Goal: Navigation & Orientation: Find specific page/section

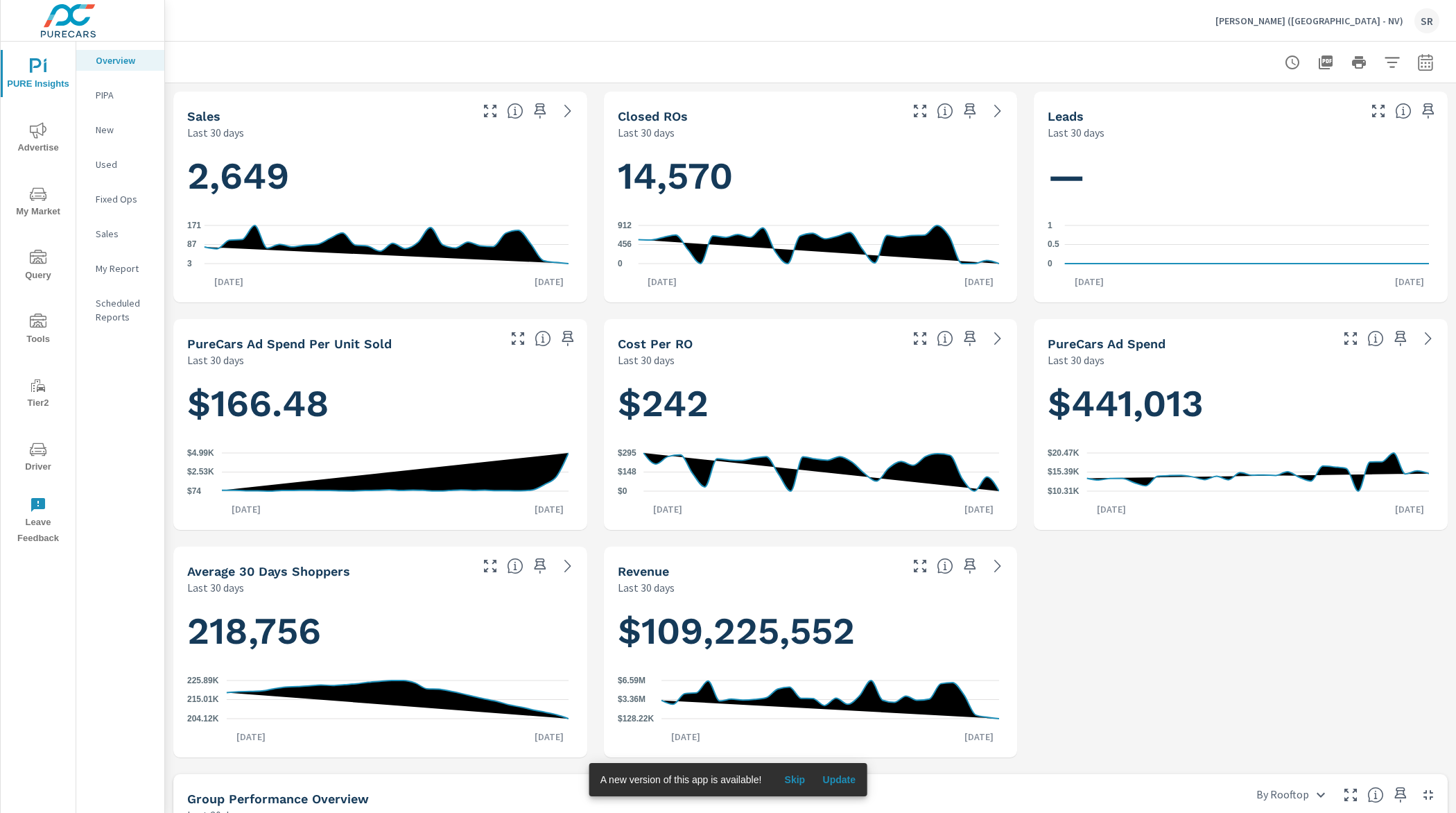
scroll to position [706, 0]
click at [1337, 16] on p "[PERSON_NAME] ([GEOGRAPHIC_DATA] - NV)" at bounding box center [1308, 21] width 188 height 13
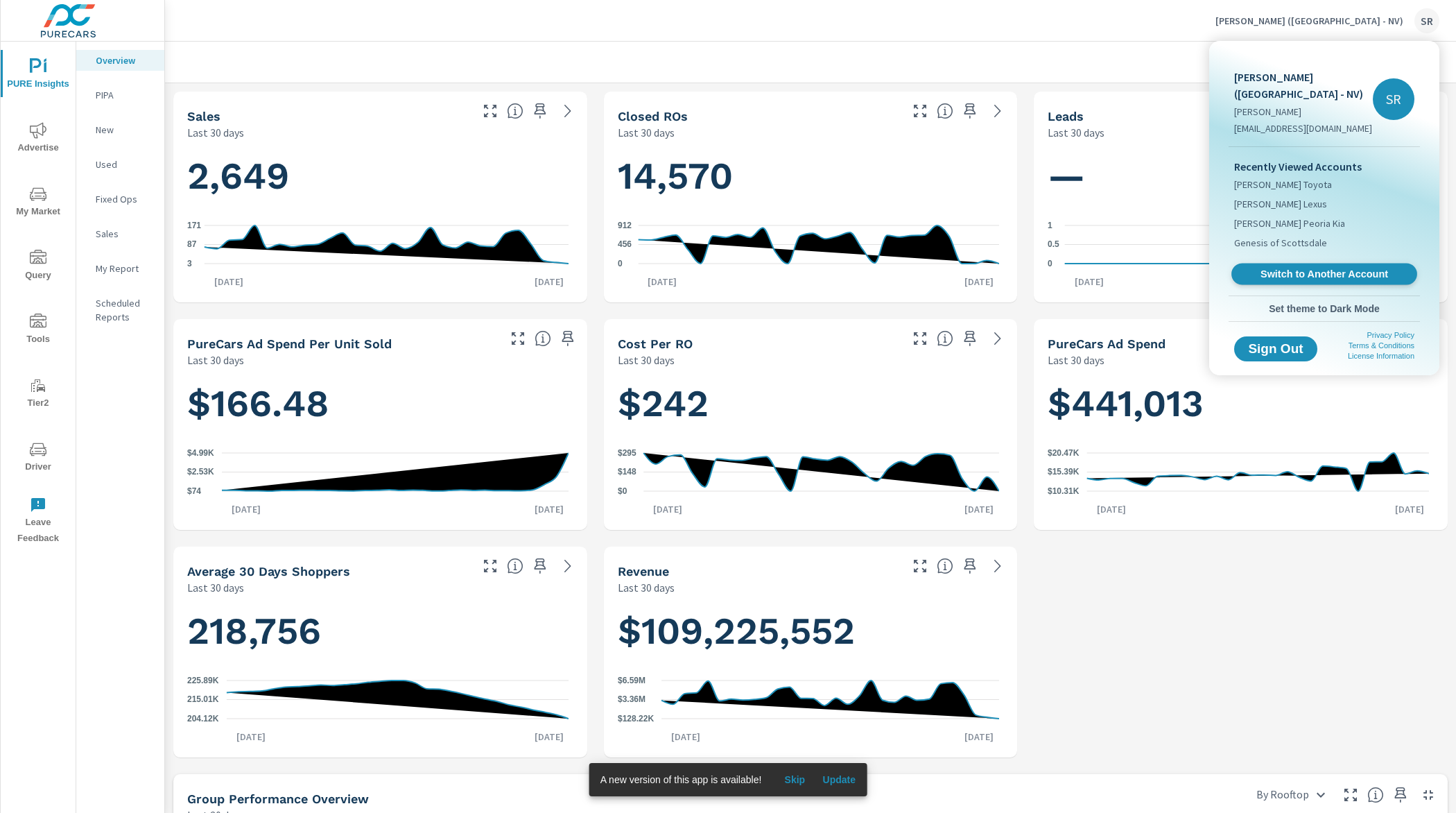
click at [1303, 268] on span "Switch to Another Account" at bounding box center [1323, 274] width 170 height 13
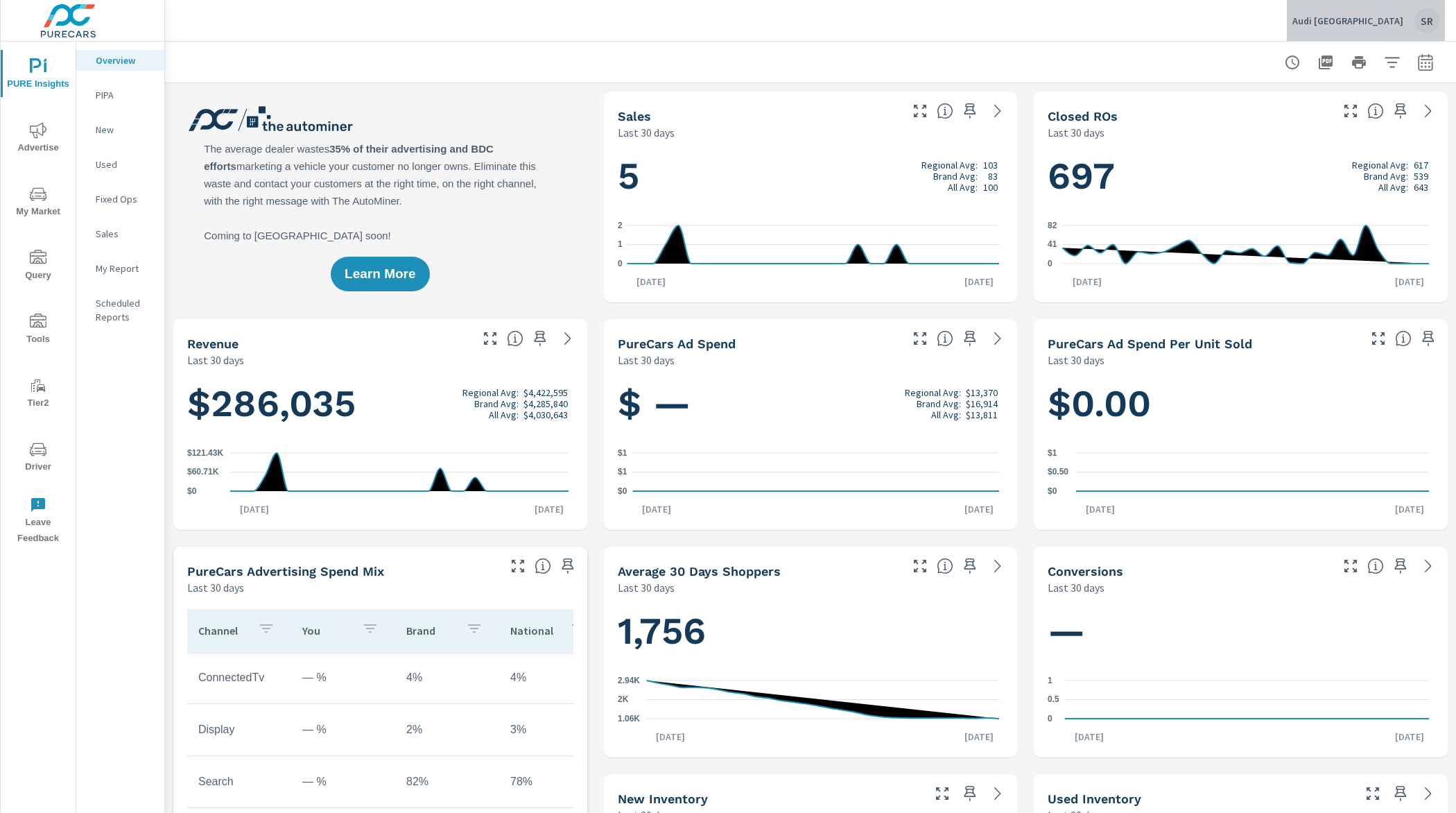
click at [1380, 20] on p "Audi [GEOGRAPHIC_DATA]" at bounding box center [1347, 21] width 111 height 13
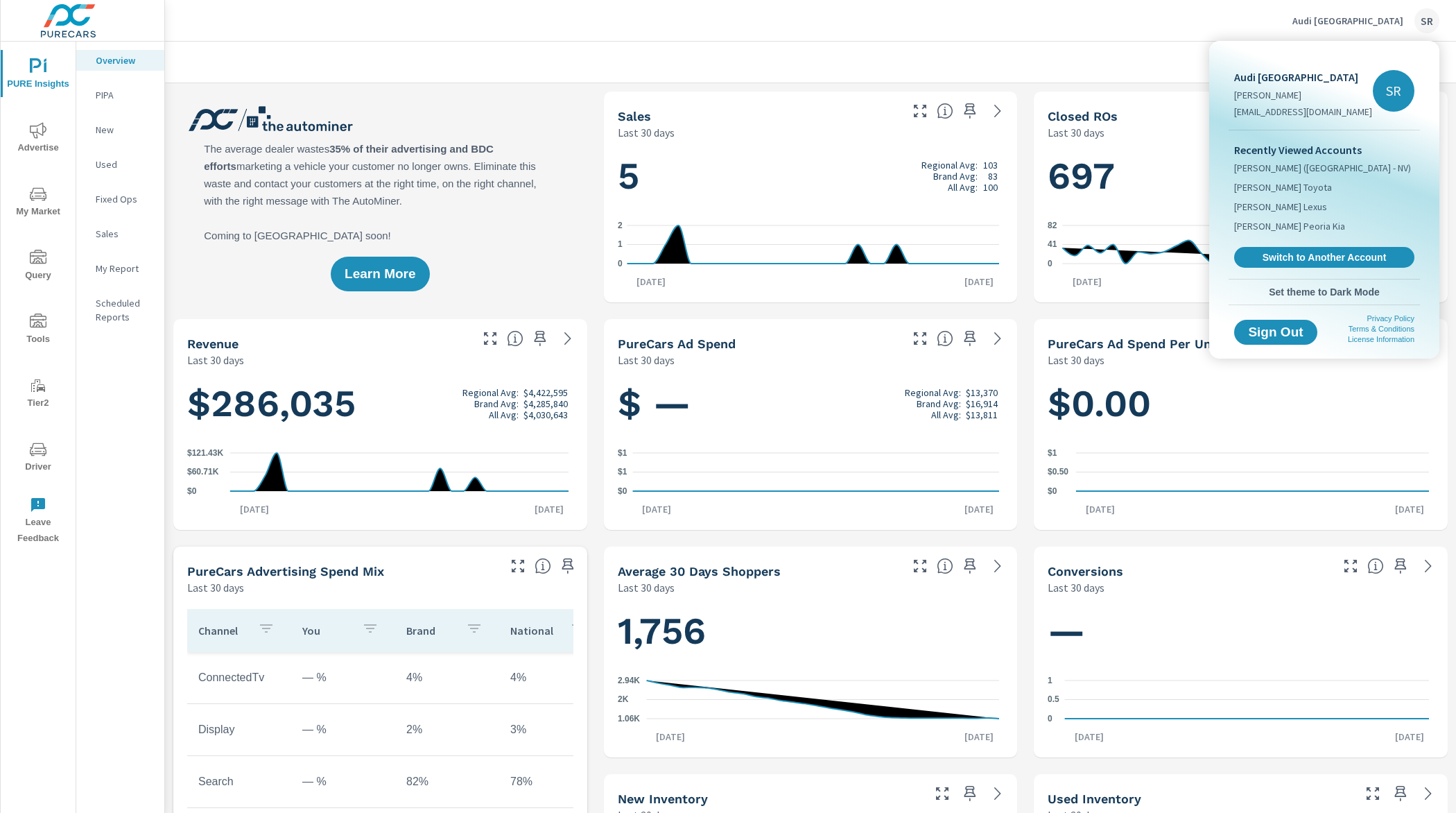
click at [1312, 279] on div "Recently Viewed Accounts [PERSON_NAME] (AZ - NV) [PERSON_NAME] Toyota [PERSON_N…" at bounding box center [1324, 204] width 192 height 148
click at [1312, 264] on span "Switch to Another Account" at bounding box center [1323, 258] width 170 height 13
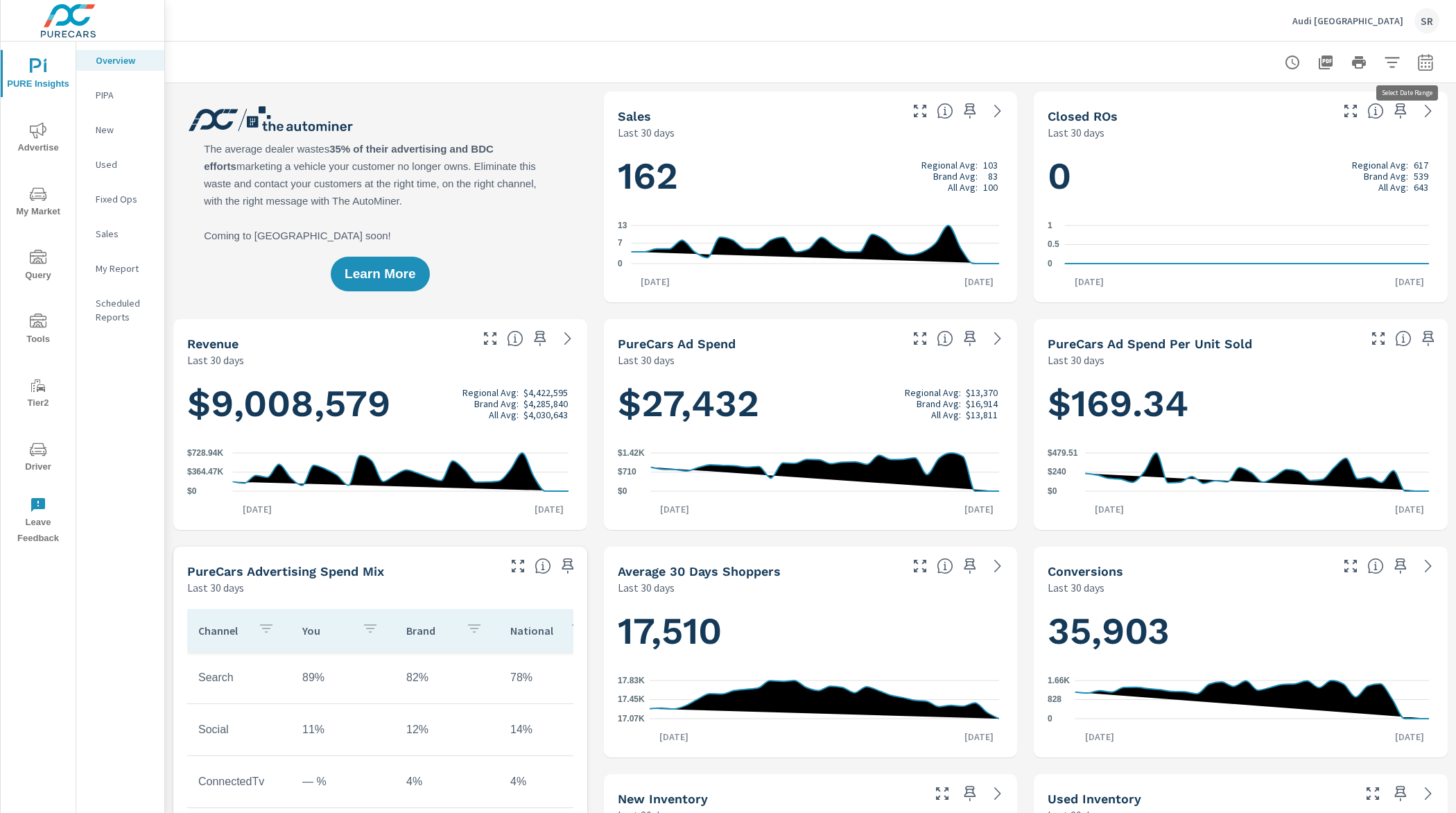
click at [1418, 61] on icon "button" at bounding box center [1426, 62] width 16 height 16
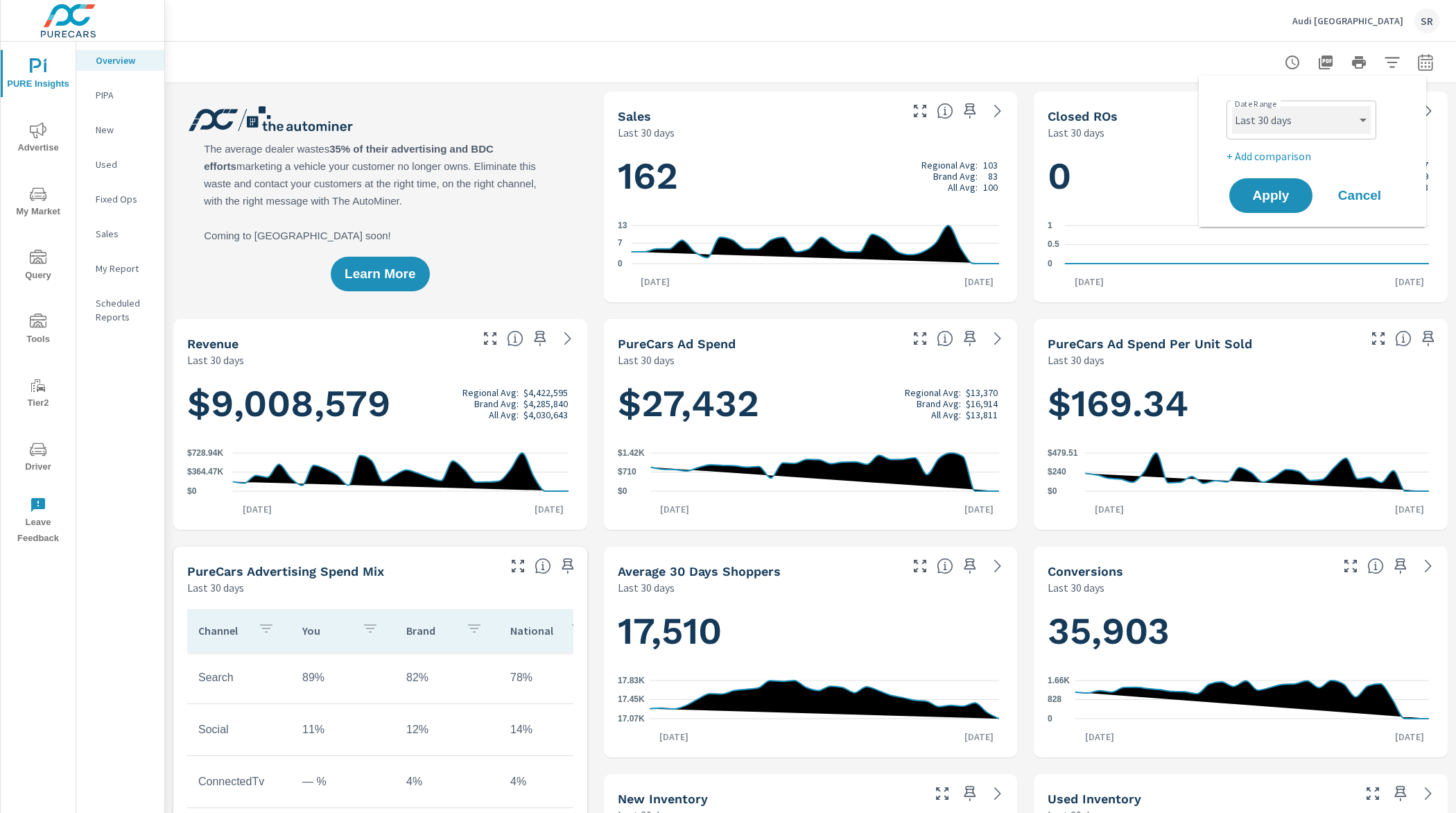
click at [1299, 108] on select "Custom Yesterday Last week Last 7 days Last 14 days Last 30 days Last 45 days L…" at bounding box center [1301, 120] width 138 height 27
click at [1232, 106] on select "Custom Yesterday Last week Last 7 days Last 14 days Last 30 days Last 45 days L…" at bounding box center [1301, 120] width 138 height 27
select select "Last month"
click at [1283, 203] on span "Apply" at bounding box center [1271, 196] width 57 height 13
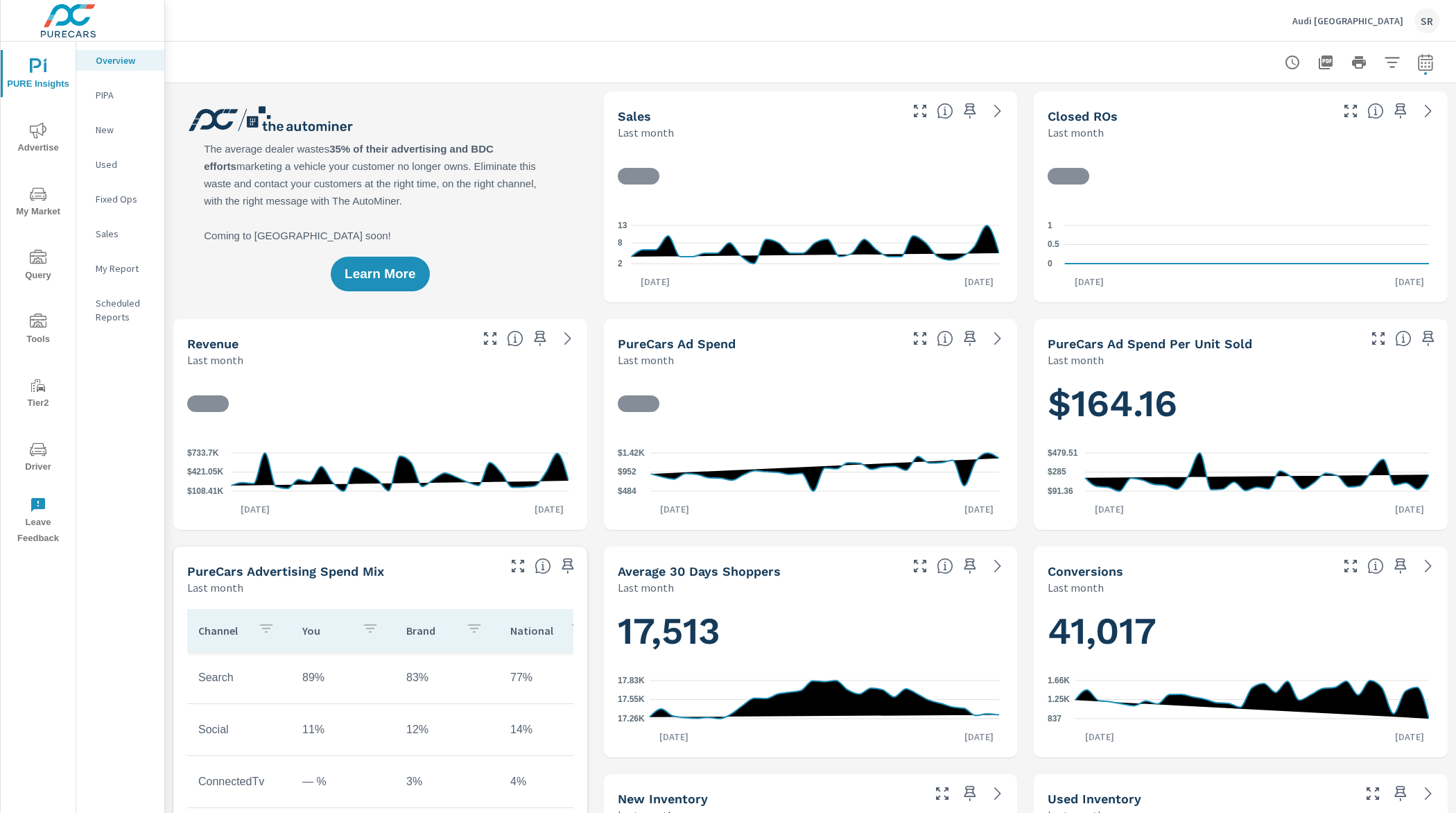
click at [47, 122] on span "Advertise" at bounding box center [38, 138] width 67 height 34
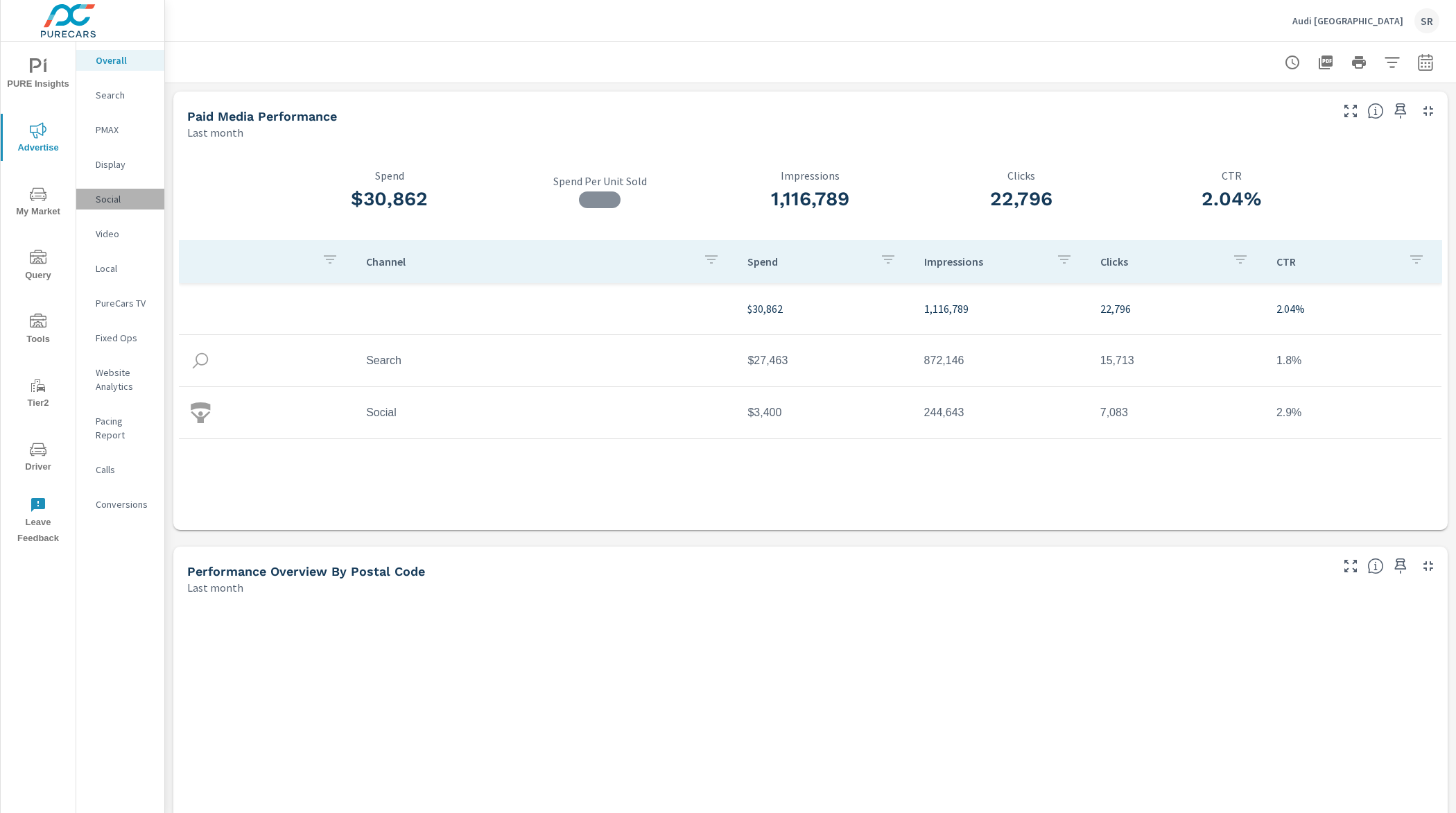
click at [108, 197] on p "Social" at bounding box center [124, 199] width 58 height 14
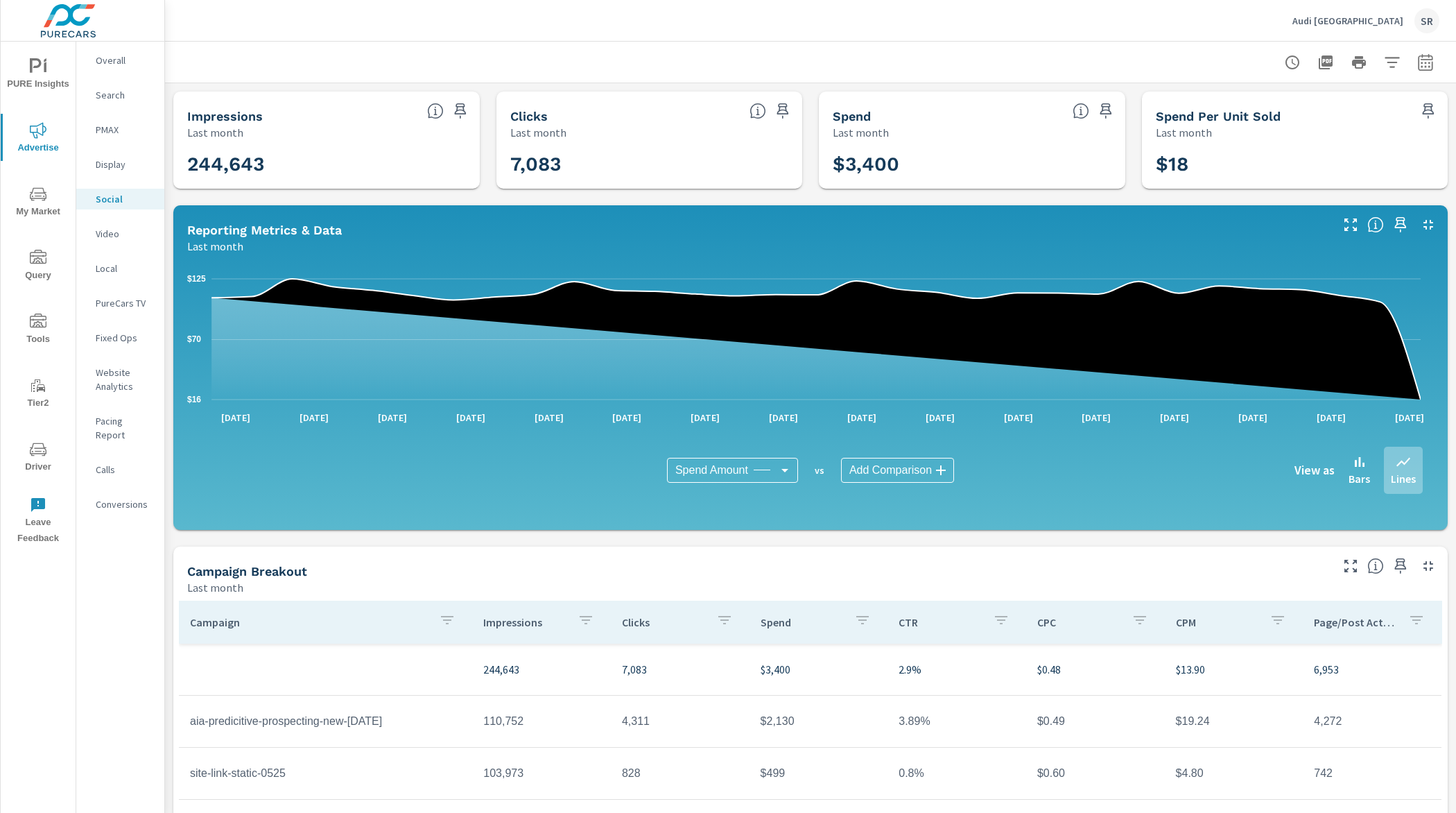
click at [1379, 23] on p "Audi San Diego" at bounding box center [1347, 21] width 111 height 13
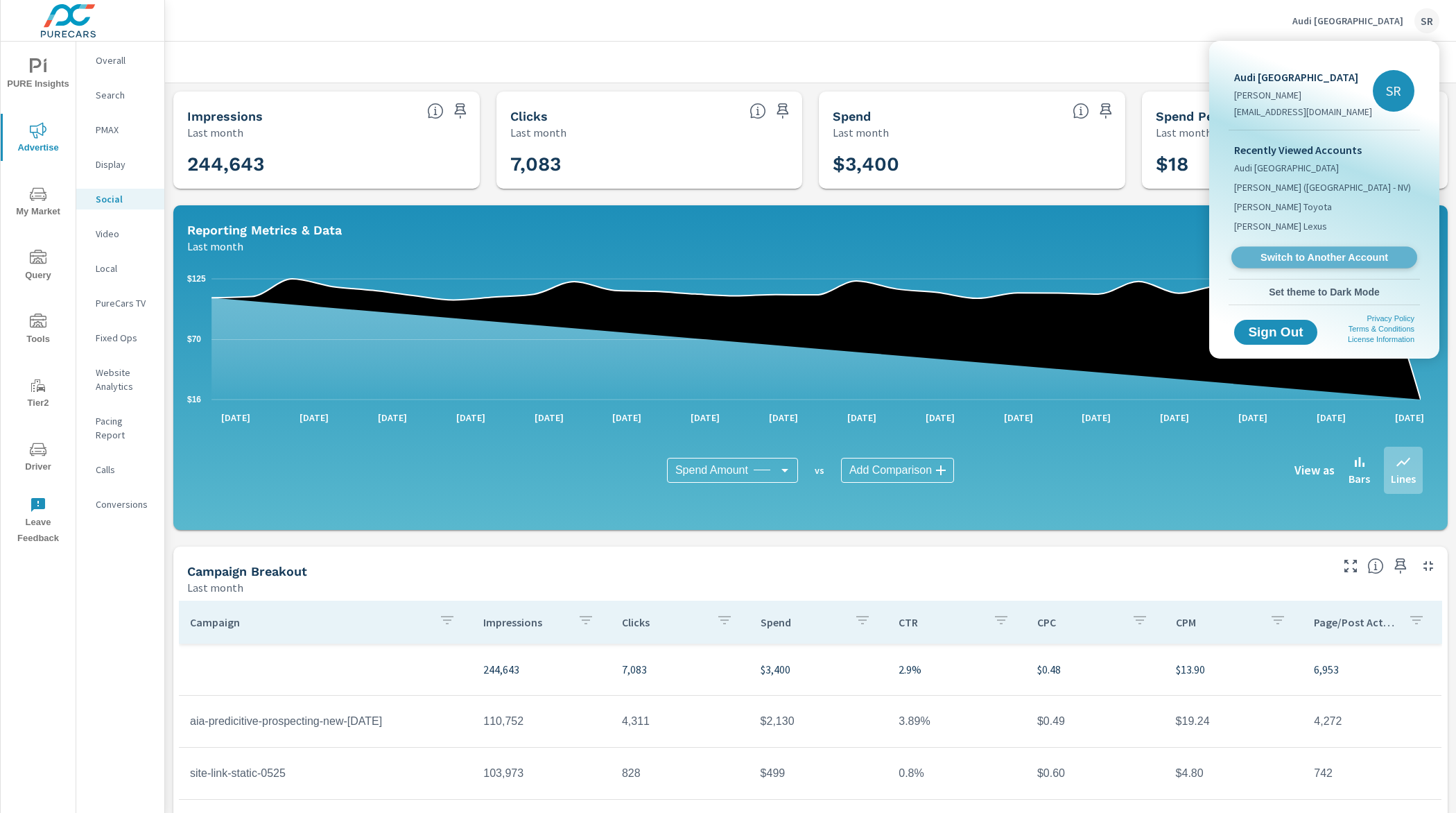
click at [1340, 253] on span "Switch to Another Account" at bounding box center [1323, 258] width 170 height 13
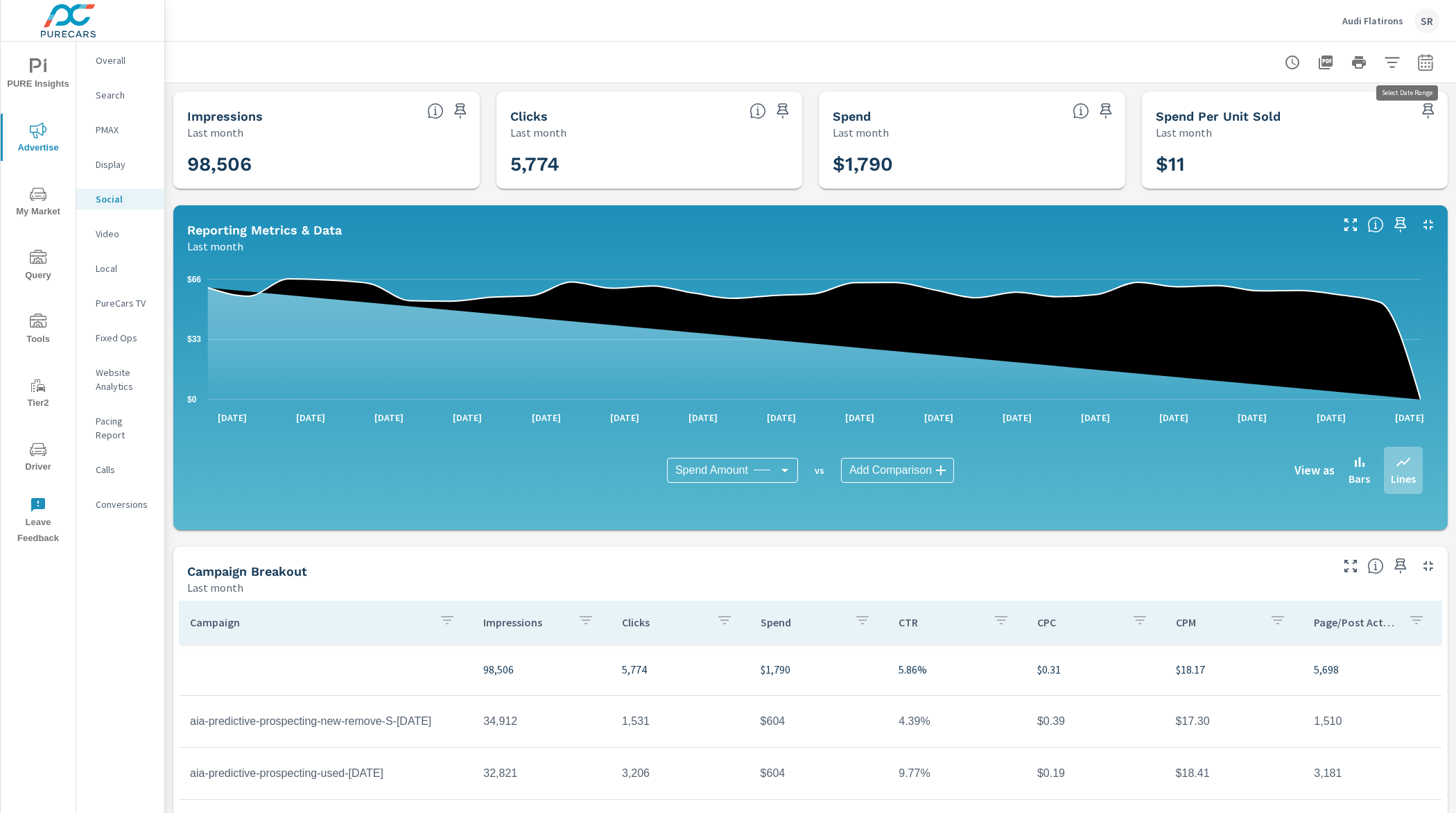
click at [1418, 67] on icon "button" at bounding box center [1426, 62] width 16 height 16
select select "Last month"
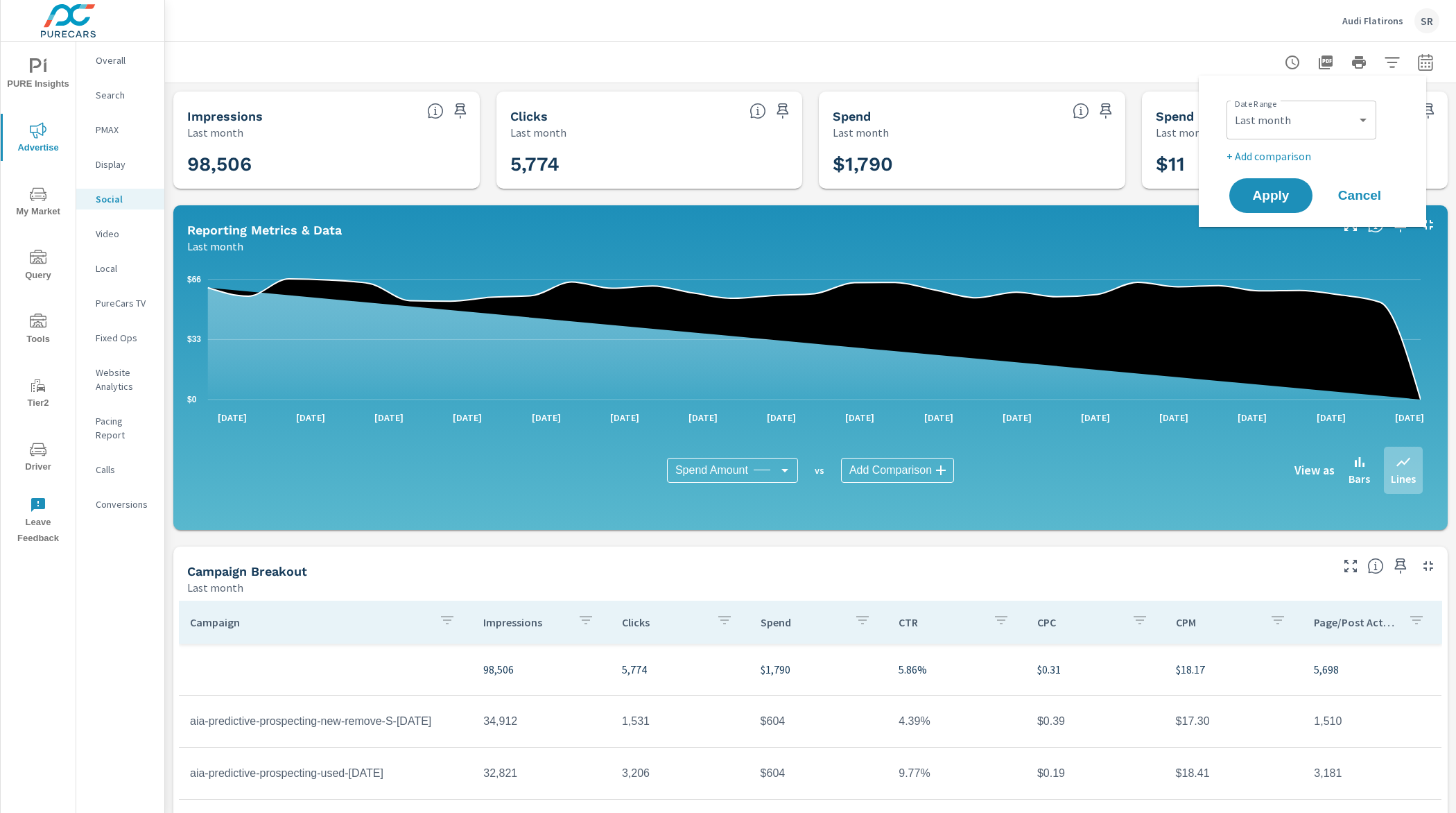
click at [1369, 192] on span "Cancel" at bounding box center [1360, 196] width 56 height 13
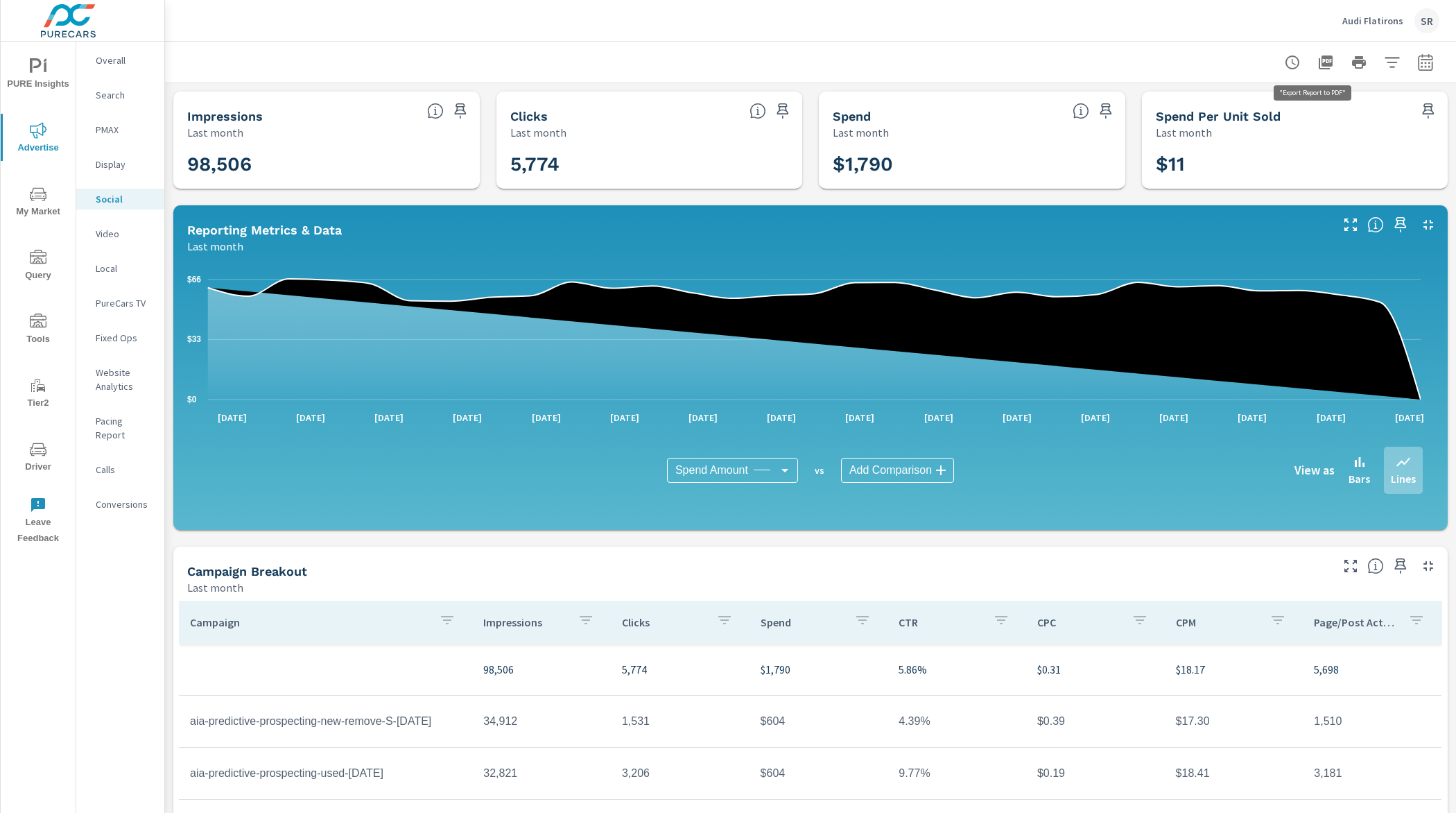
click at [1318, 64] on icon "button" at bounding box center [1326, 62] width 16 height 16
